Goal: Task Accomplishment & Management: Manage account settings

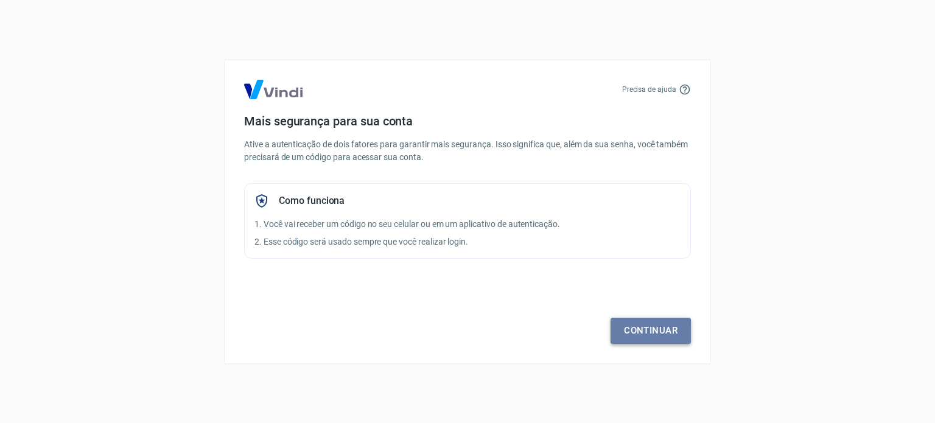
click at [659, 335] on link "Continuar" at bounding box center [651, 331] width 80 height 26
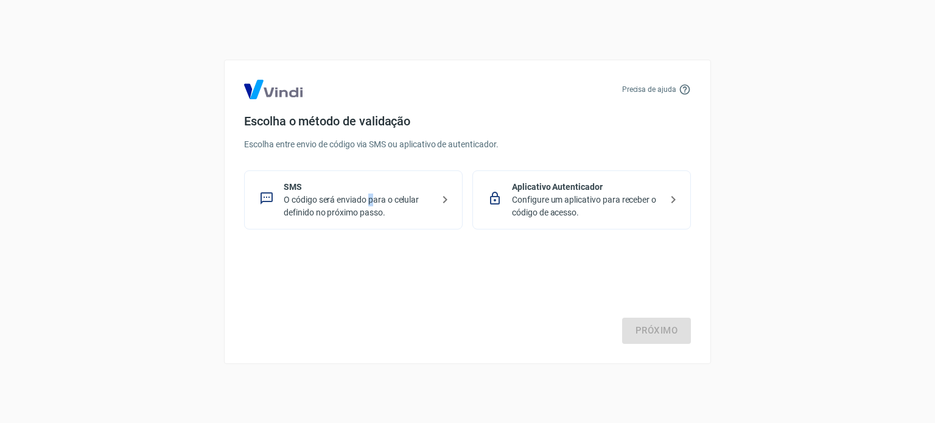
click at [371, 205] on p "O código será enviado para o celular definido no próximo passo." at bounding box center [358, 207] width 149 height 26
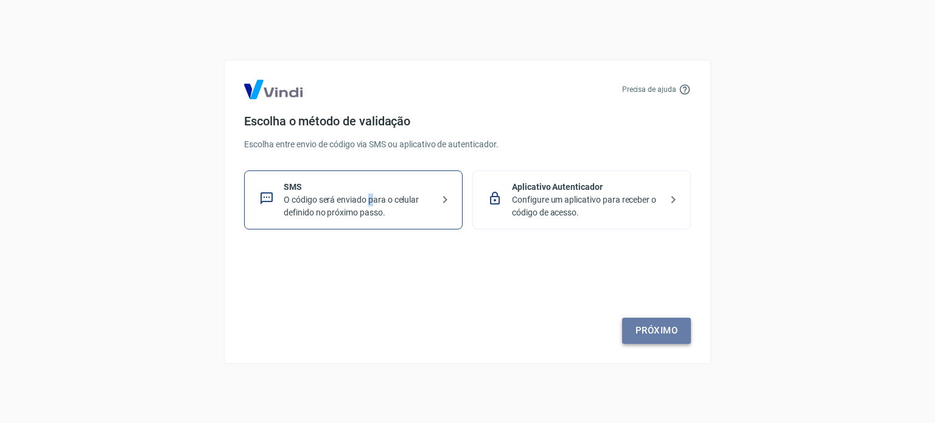
click at [670, 337] on link "Próximo" at bounding box center [656, 331] width 69 height 26
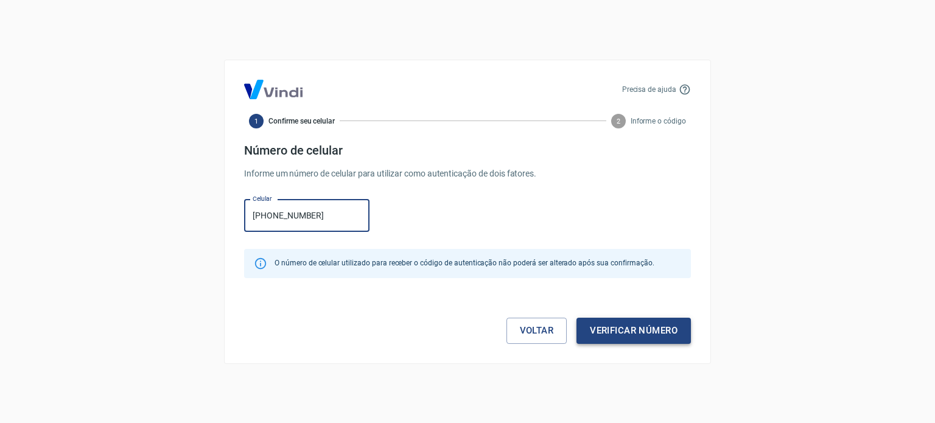
type input "[PHONE_NUMBER]"
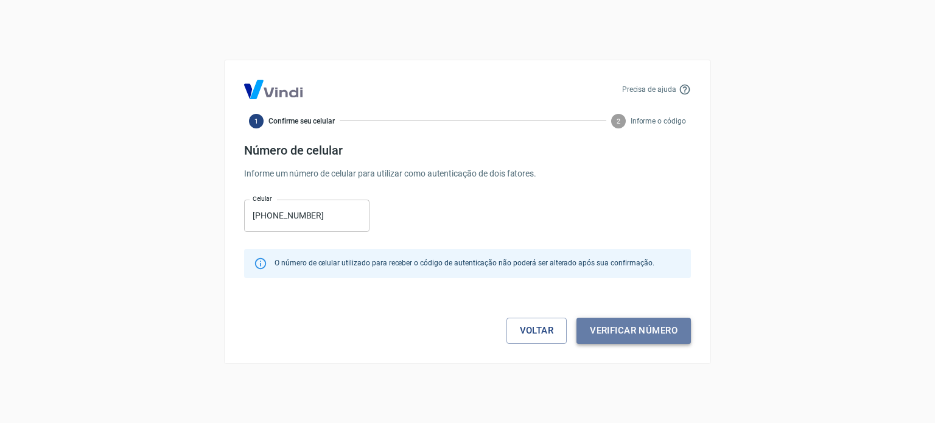
click at [666, 334] on button "Verificar número" at bounding box center [634, 331] width 114 height 26
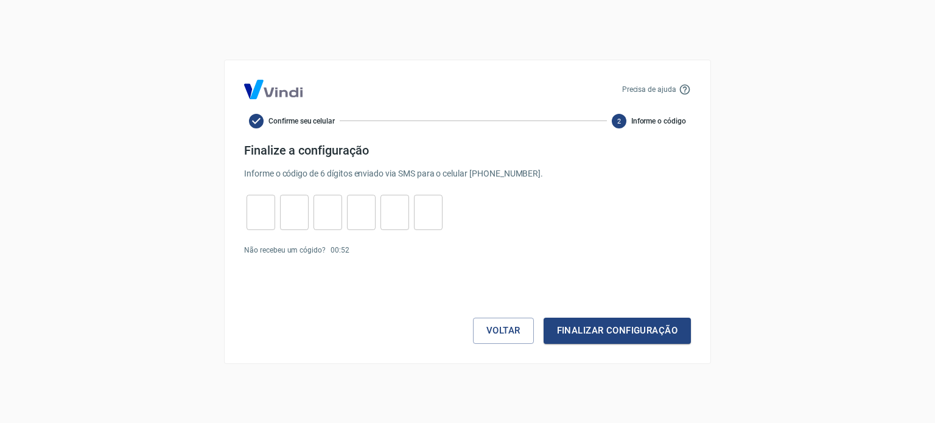
click at [727, 294] on div "Precisa de ajuda Confirme seu celular 2 Informe o código Finalize a configuraçã…" at bounding box center [467, 211] width 935 height 423
click at [680, 91] on icon at bounding box center [685, 89] width 10 height 10
click at [680, 86] on icon at bounding box center [685, 89] width 12 height 12
drag, startPoint x: 680, startPoint y: 86, endPoint x: 463, endPoint y: 84, distance: 217.4
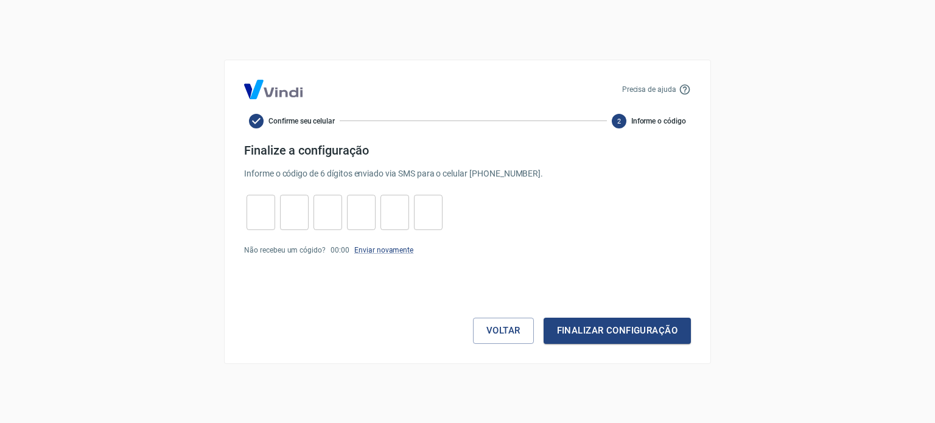
click at [678, 85] on div "Precisa de ajuda" at bounding box center [656, 89] width 69 height 12
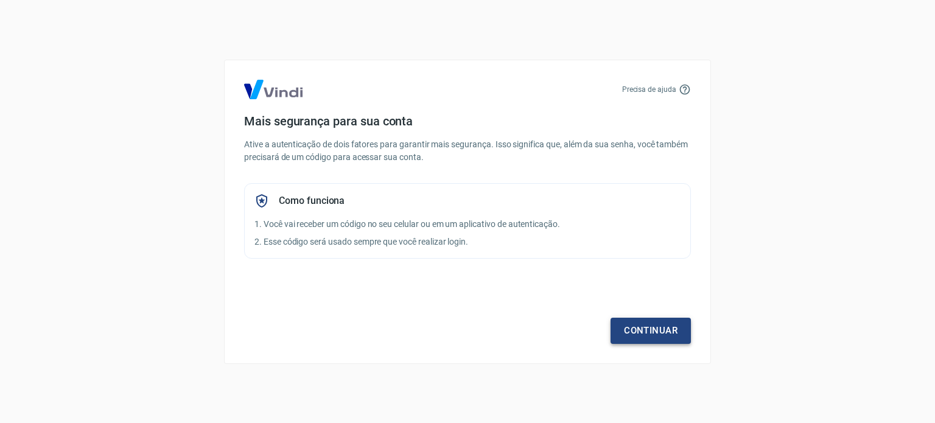
click at [675, 336] on link "Continuar" at bounding box center [651, 331] width 80 height 26
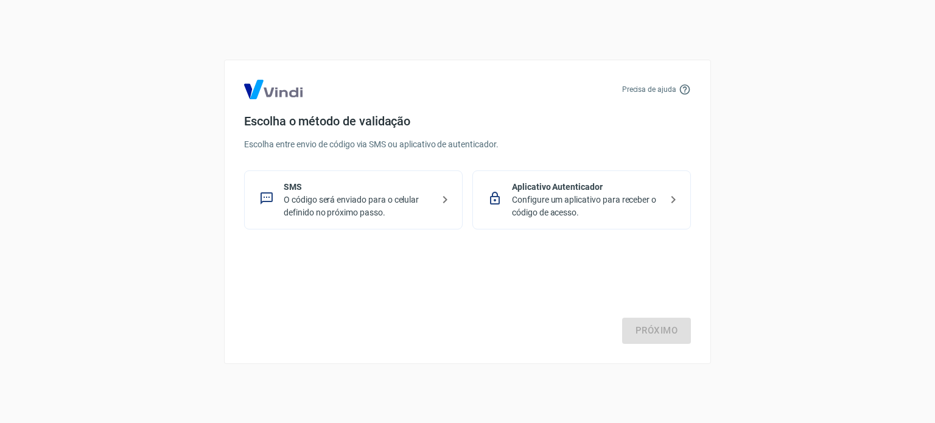
click at [318, 203] on p "O código será enviado para o celular definido no próximo passo." at bounding box center [358, 207] width 149 height 26
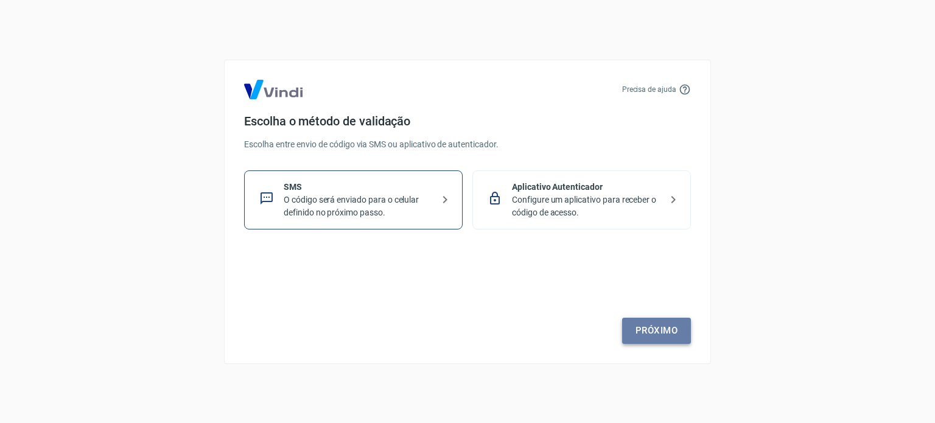
click at [656, 334] on link "Próximo" at bounding box center [656, 331] width 69 height 26
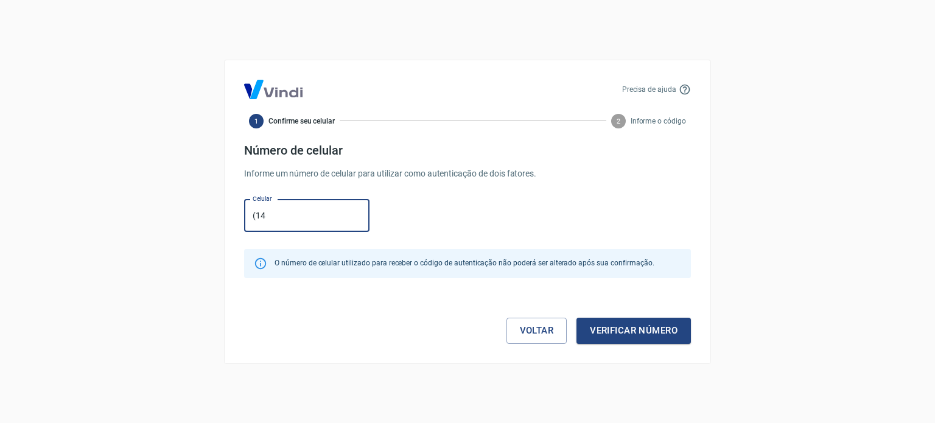
type input "(14) 98118-0554"
click at [643, 331] on button "Verificar número" at bounding box center [634, 331] width 114 height 26
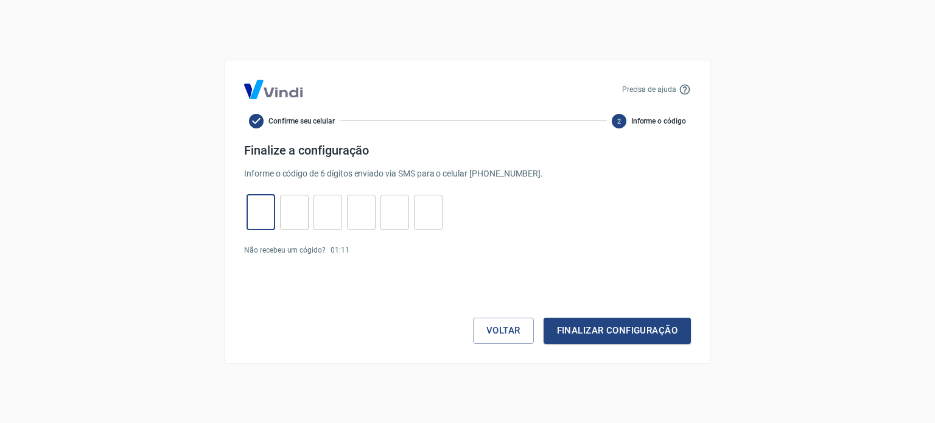
click at [263, 211] on input "tel" at bounding box center [261, 212] width 29 height 26
type input "3"
type input "5"
type input "6"
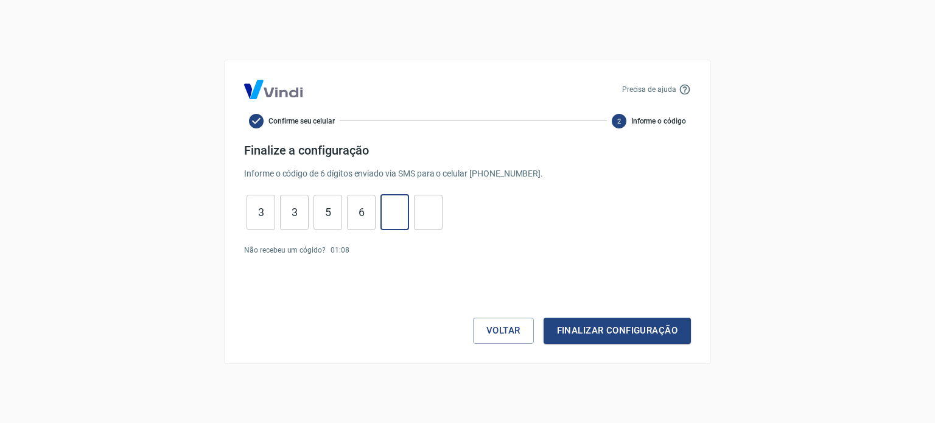
type input "9"
type input "7"
click at [606, 322] on button "Finalizar configuração" at bounding box center [617, 331] width 147 height 26
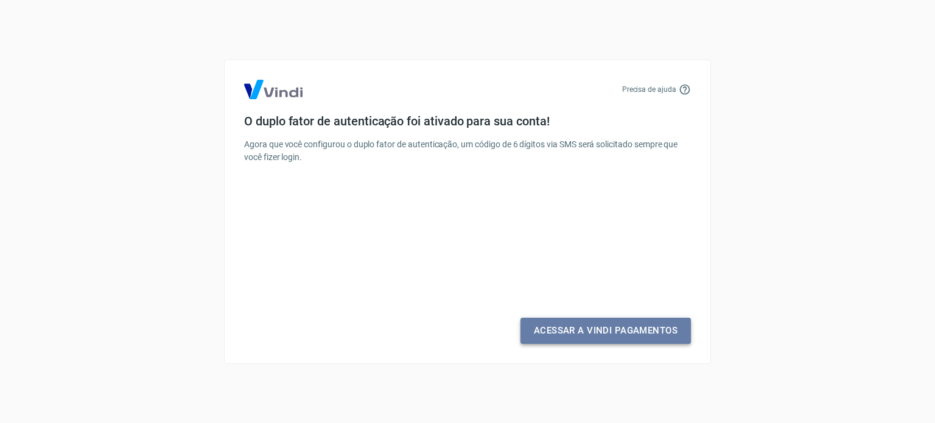
click at [615, 338] on link "Acessar a Vindi Pagamentos" at bounding box center [606, 331] width 171 height 26
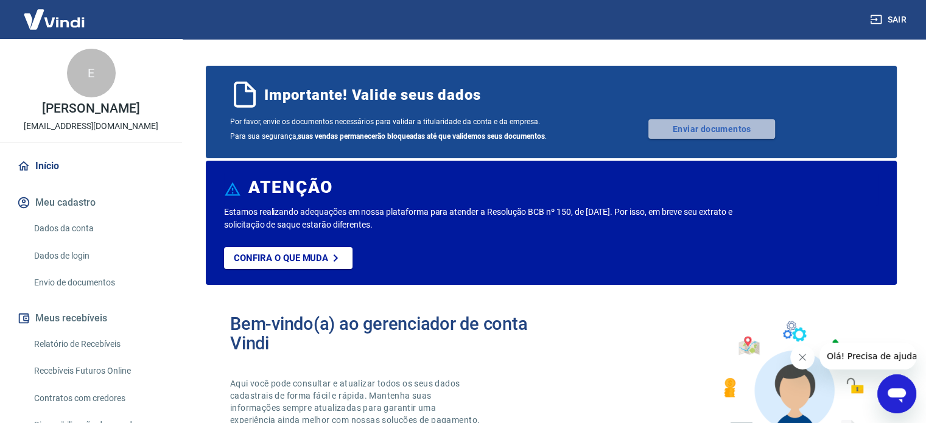
click at [744, 128] on link "Enviar documentos" at bounding box center [712, 128] width 127 height 19
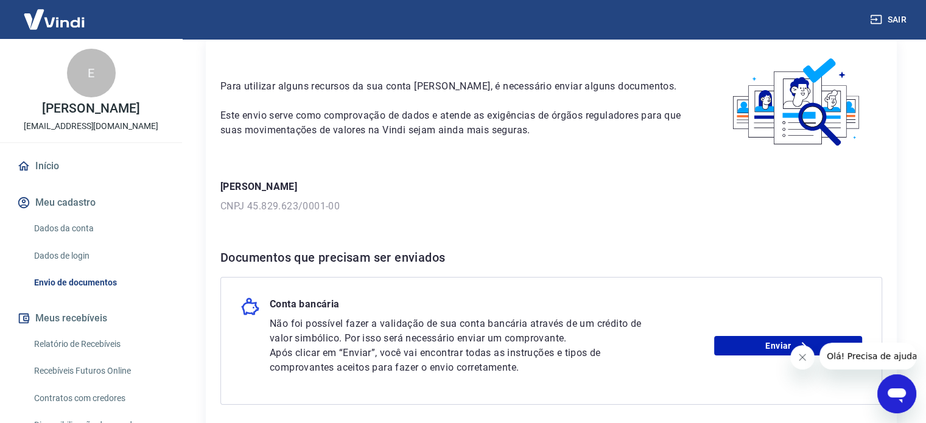
scroll to position [61, 0]
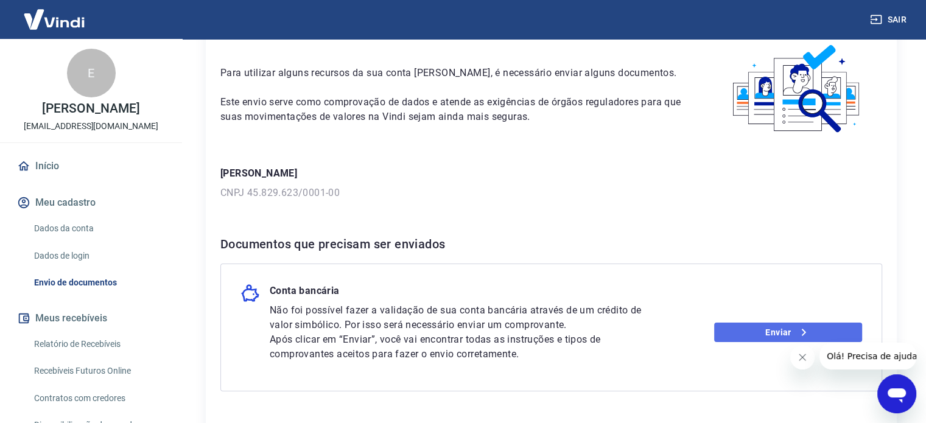
click at [811, 328] on link "Enviar" at bounding box center [788, 332] width 148 height 19
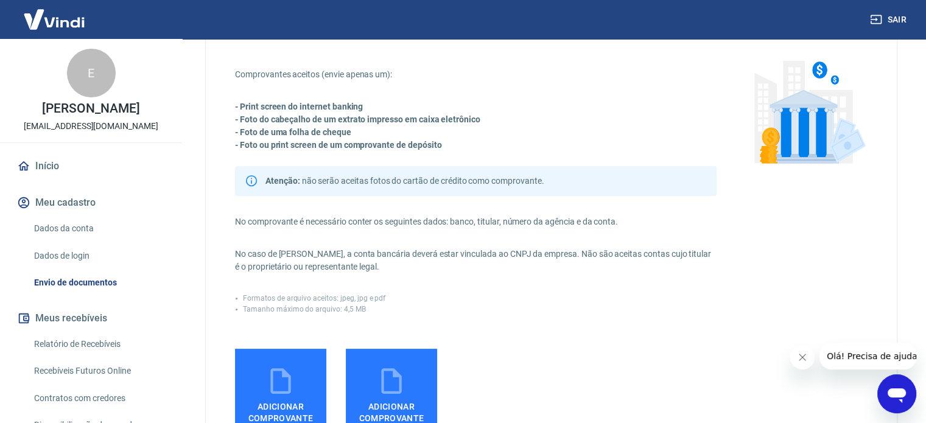
scroll to position [250, 0]
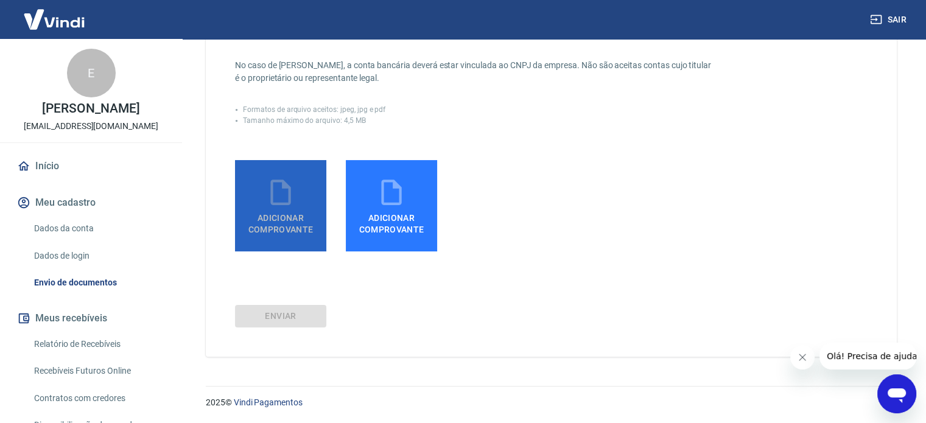
click at [284, 205] on icon at bounding box center [281, 192] width 30 height 30
click at [0, 0] on input "Adicionar comprovante" at bounding box center [0, 0] width 0 height 0
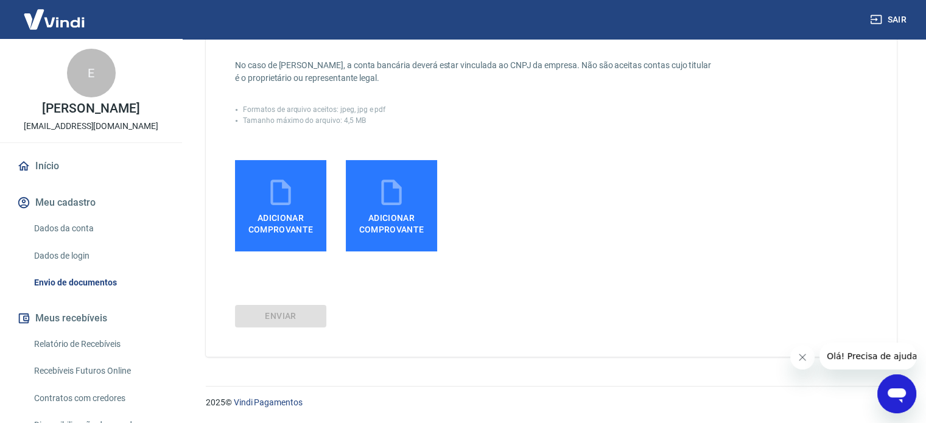
drag, startPoint x: 555, startPoint y: 203, endPoint x: 515, endPoint y: 226, distance: 46.4
click at [553, 204] on div "Adicionar comprovante Adicionar comprovante" at bounding box center [476, 205] width 482 height 91
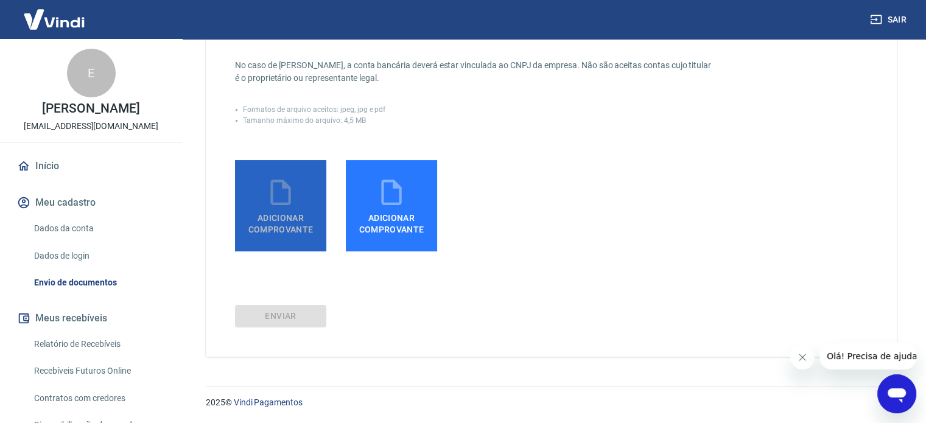
click at [273, 193] on icon at bounding box center [281, 192] width 30 height 30
click at [0, 0] on input "Adicionar comprovante" at bounding box center [0, 0] width 0 height 0
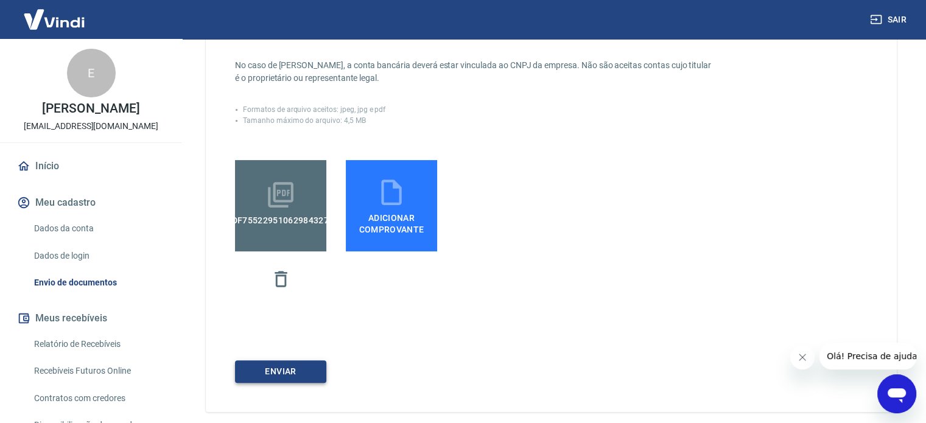
click at [284, 368] on button "ENVIAR" at bounding box center [280, 372] width 91 height 23
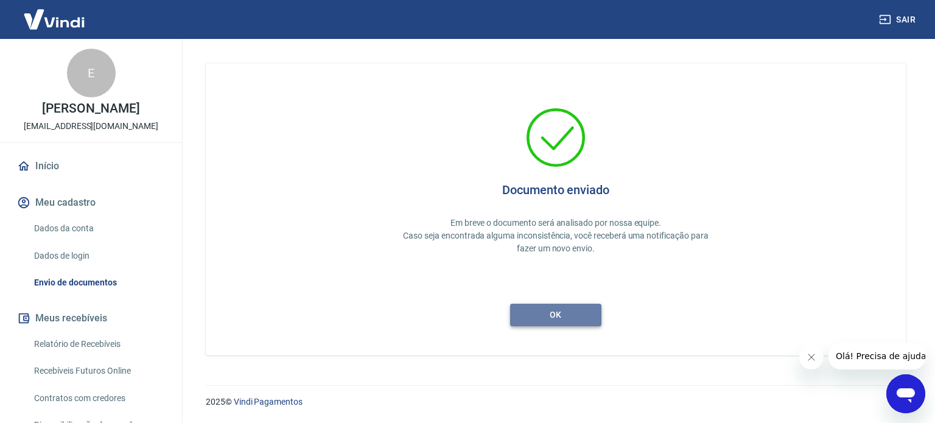
click at [561, 316] on button "ok" at bounding box center [555, 315] width 91 height 23
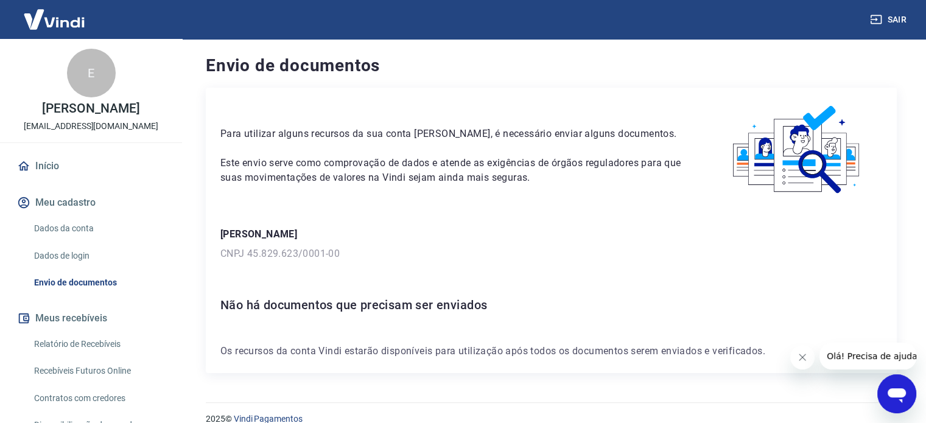
click at [78, 23] on img at bounding box center [54, 19] width 79 height 37
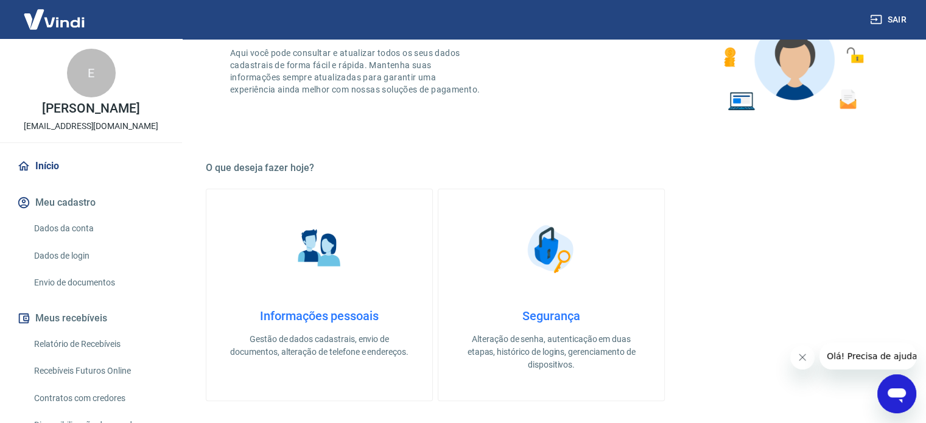
scroll to position [304, 0]
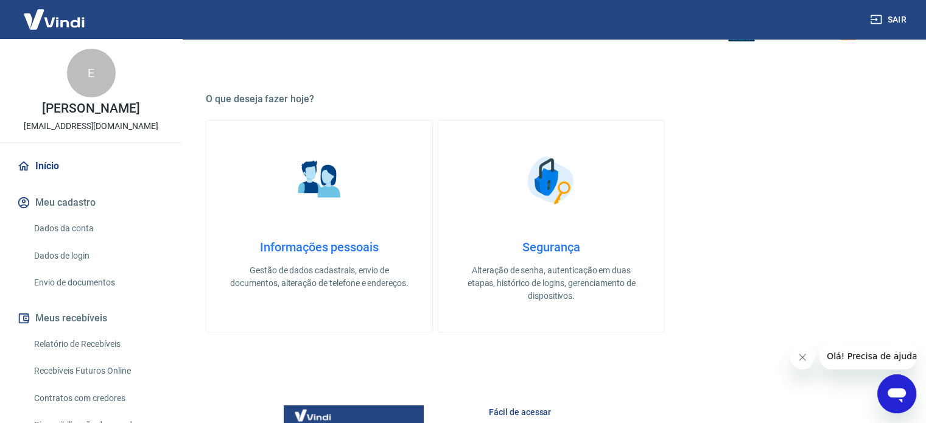
click at [336, 236] on link "Informações pessoais Gestão de dados cadastrais, envio de documentos, alteração…" at bounding box center [319, 226] width 227 height 213
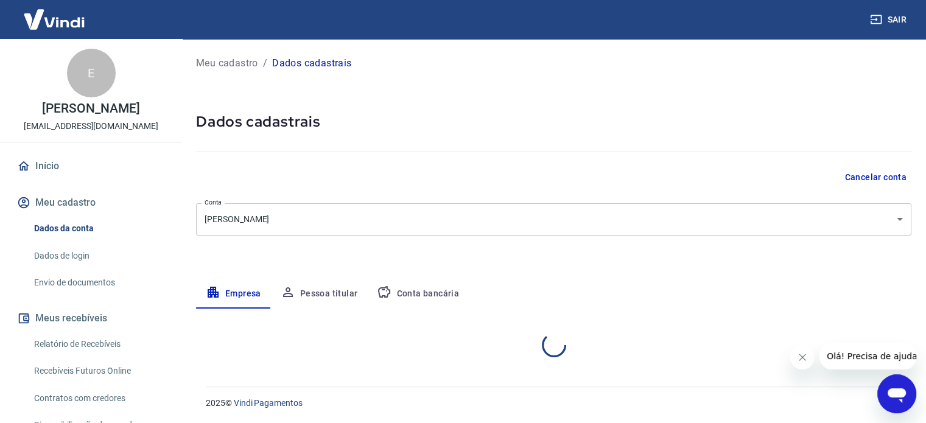
select select "SP"
select select "business"
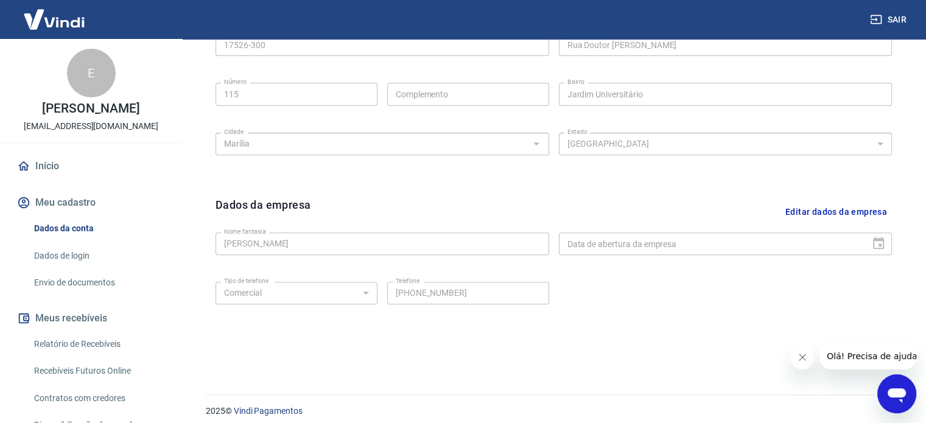
scroll to position [454, 0]
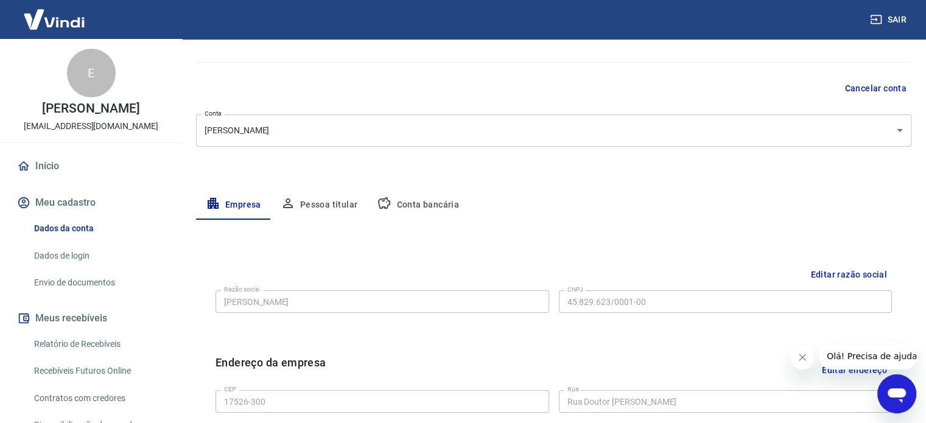
click at [341, 202] on button "Pessoa titular" at bounding box center [319, 205] width 97 height 29
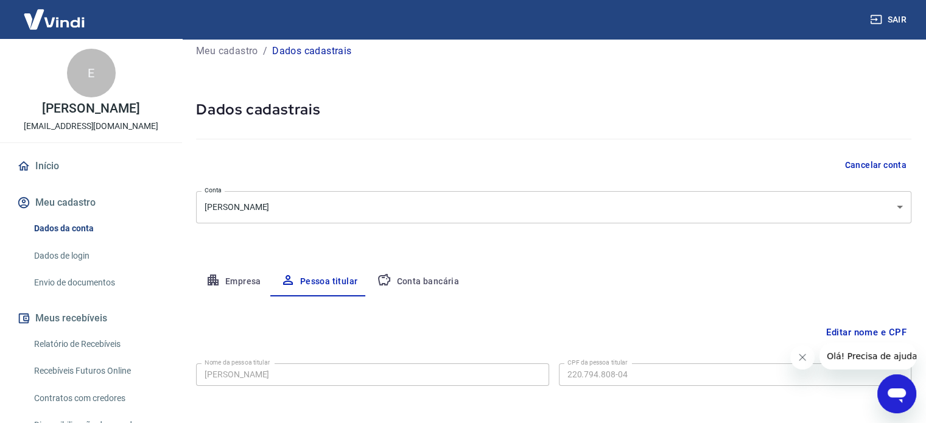
scroll to position [63, 0]
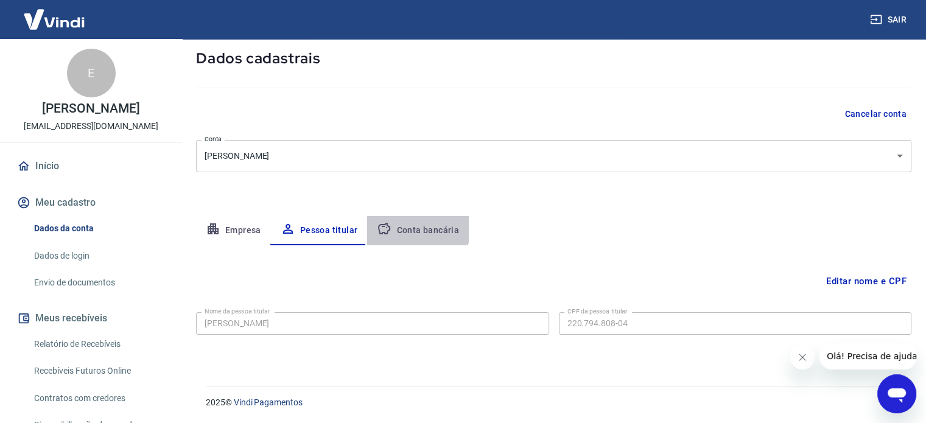
click at [414, 226] on button "Conta bancária" at bounding box center [418, 230] width 102 height 29
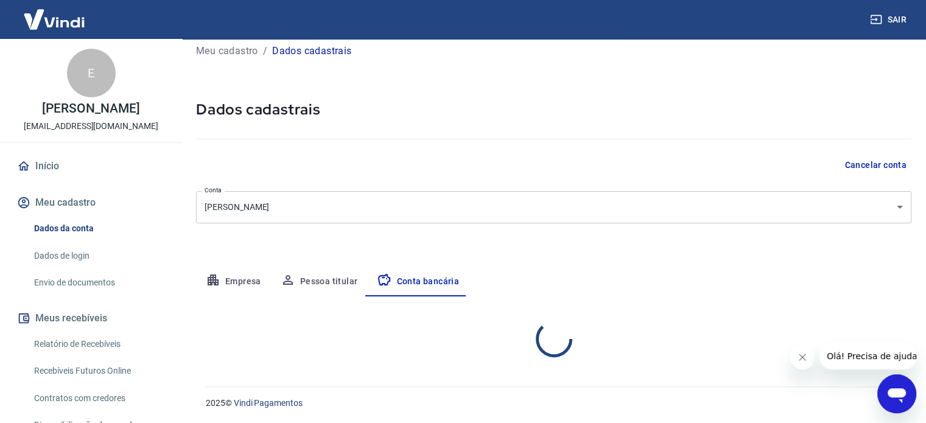
select select "1"
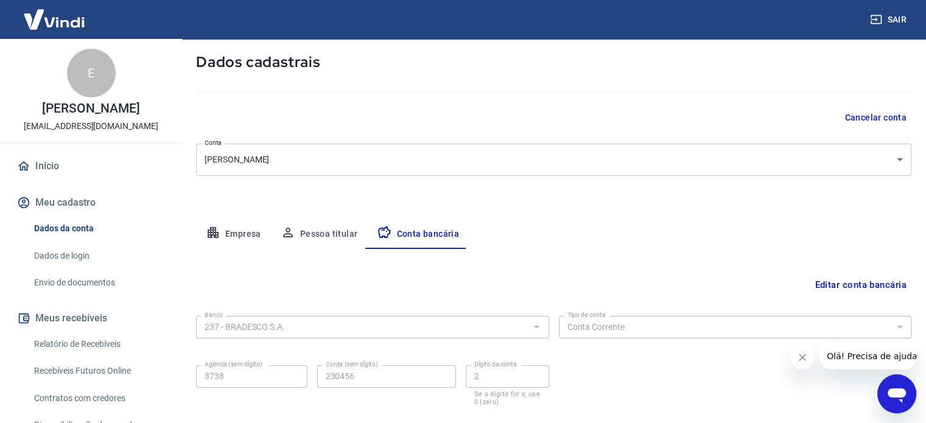
scroll to position [0, 0]
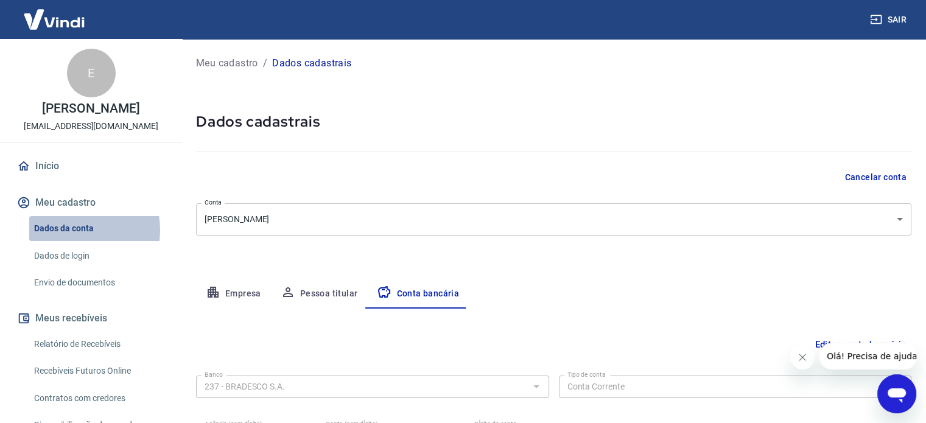
click at [71, 241] on link "Dados da conta" at bounding box center [98, 228] width 138 height 25
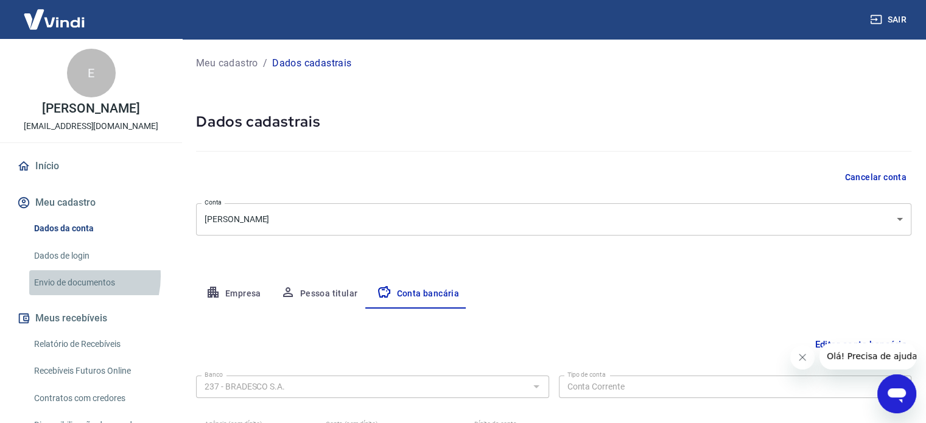
click at [69, 289] on link "Envio de documentos" at bounding box center [98, 282] width 138 height 25
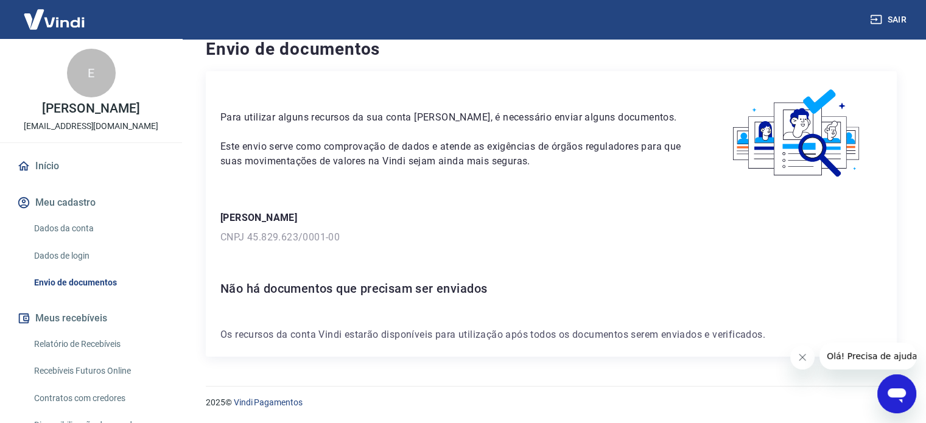
scroll to position [17, 0]
click at [90, 357] on link "Relatório de Recebíveis" at bounding box center [98, 344] width 138 height 25
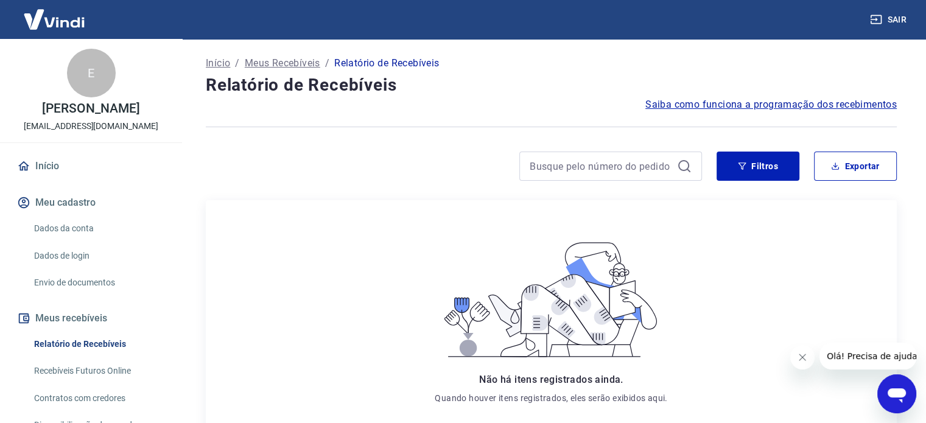
click at [88, 70] on div "E" at bounding box center [91, 73] width 49 height 49
